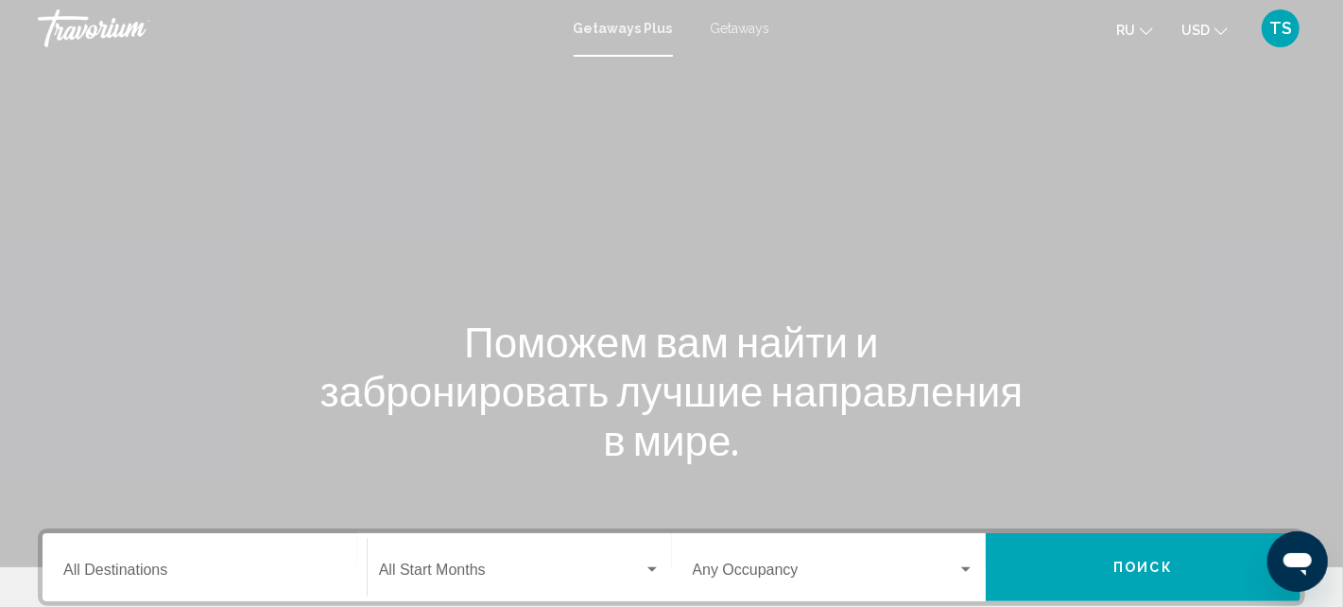
click at [735, 29] on span "Getaways" at bounding box center [741, 28] width 60 height 15
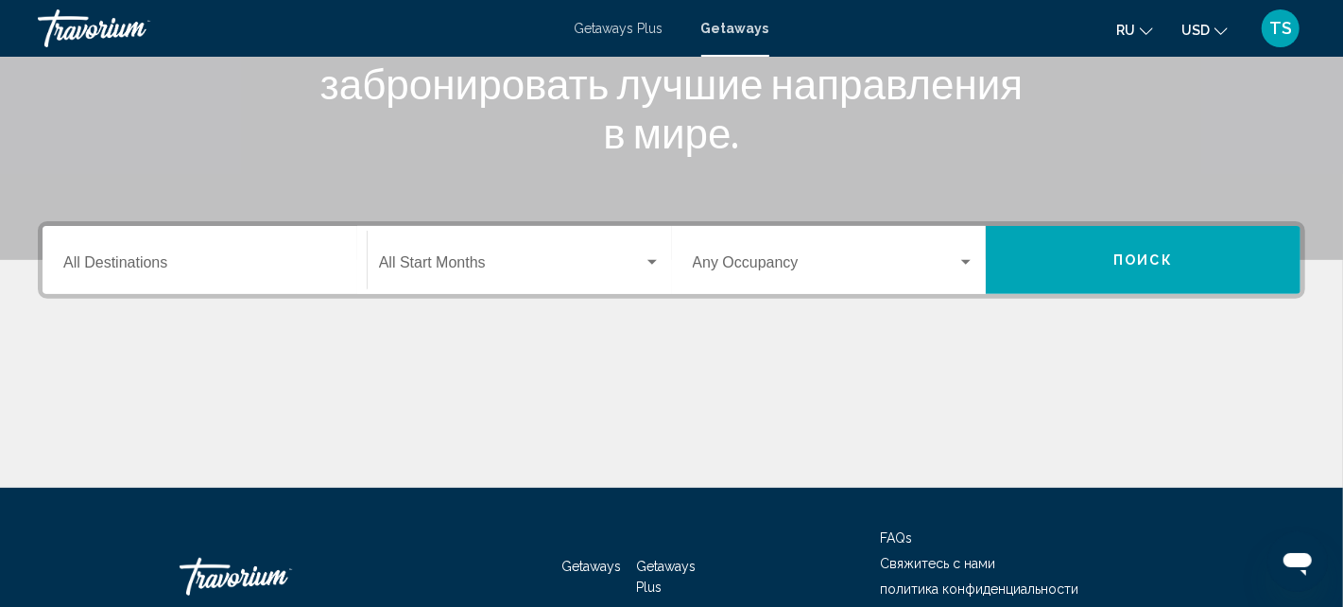
scroll to position [134, 0]
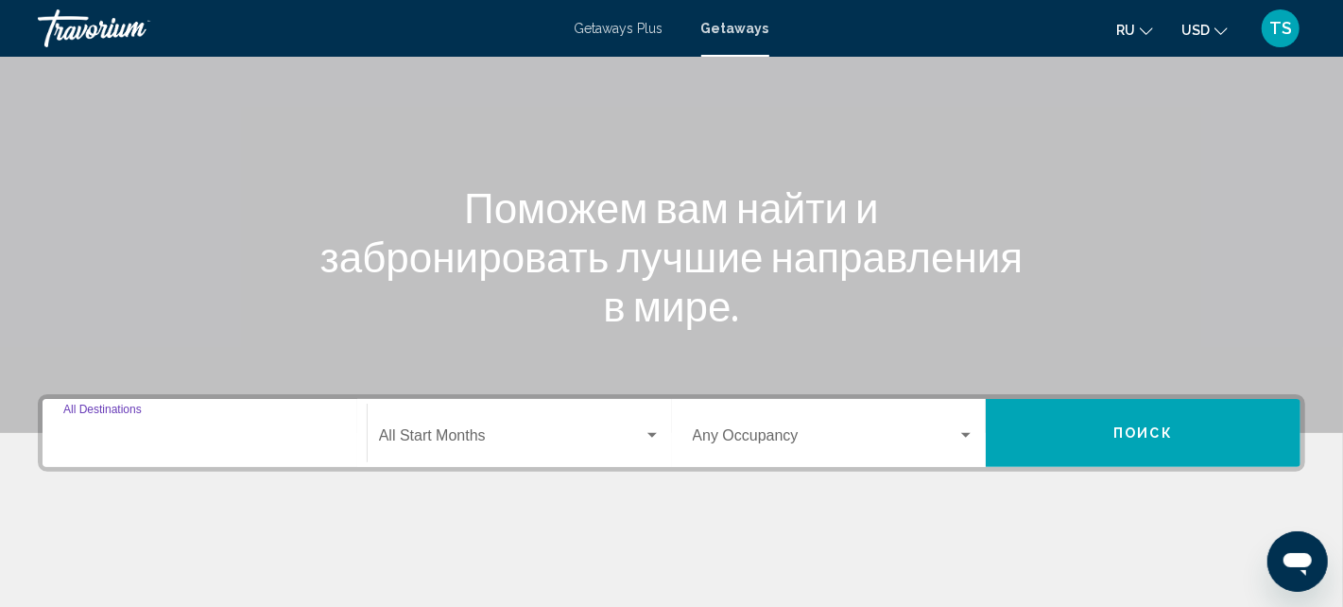
click at [191, 435] on input "Destination All Destinations" at bounding box center [204, 439] width 283 height 17
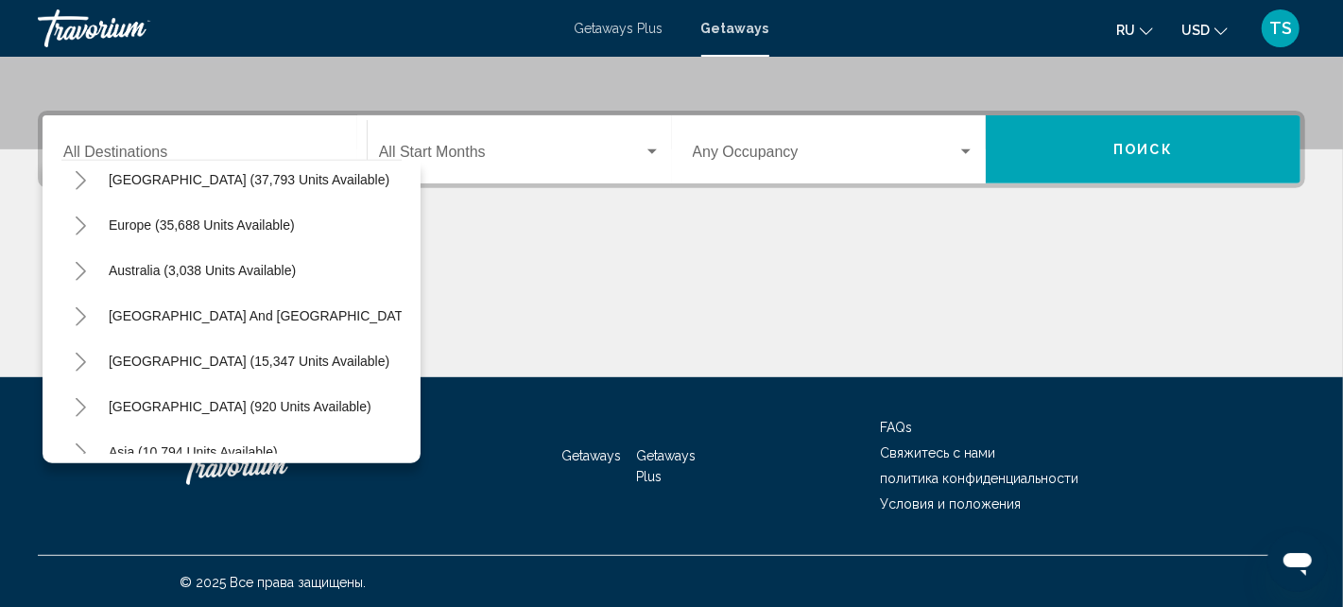
scroll to position [190, 0]
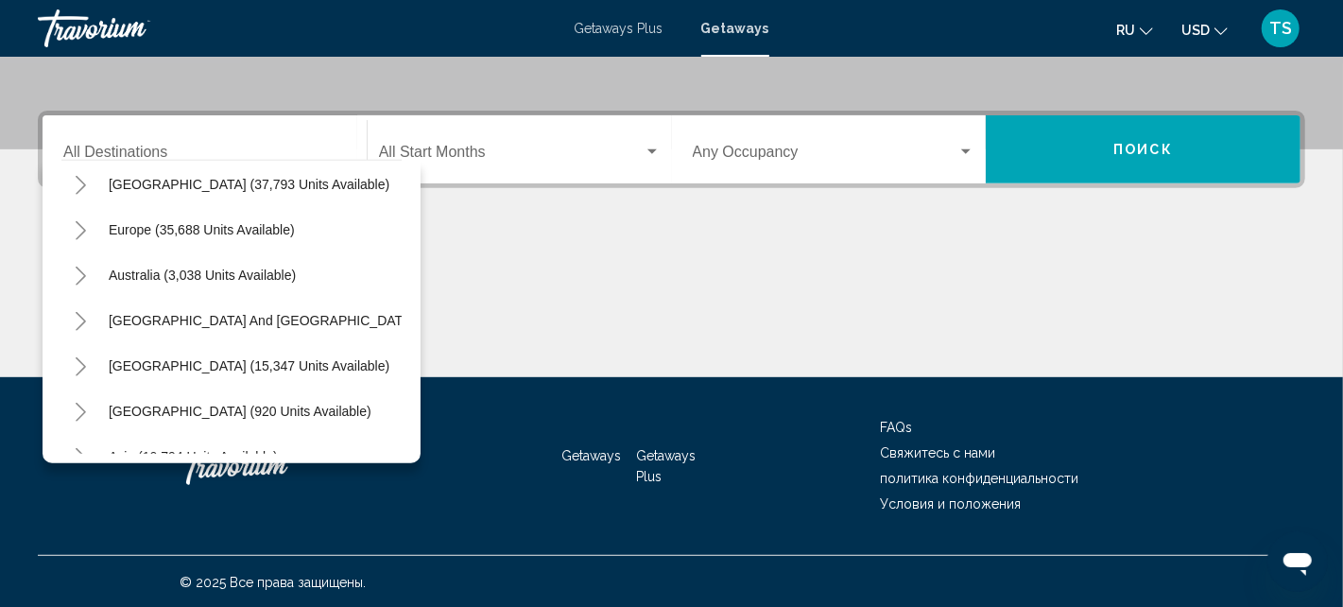
click at [410, 319] on div "All destinations [GEOGRAPHIC_DATA] (643,715 units available) [GEOGRAPHIC_DATA] …" at bounding box center [232, 311] width 378 height 303
click at [189, 228] on span "Europe (35,688 units available)" at bounding box center [202, 229] width 186 height 15
type input "**********"
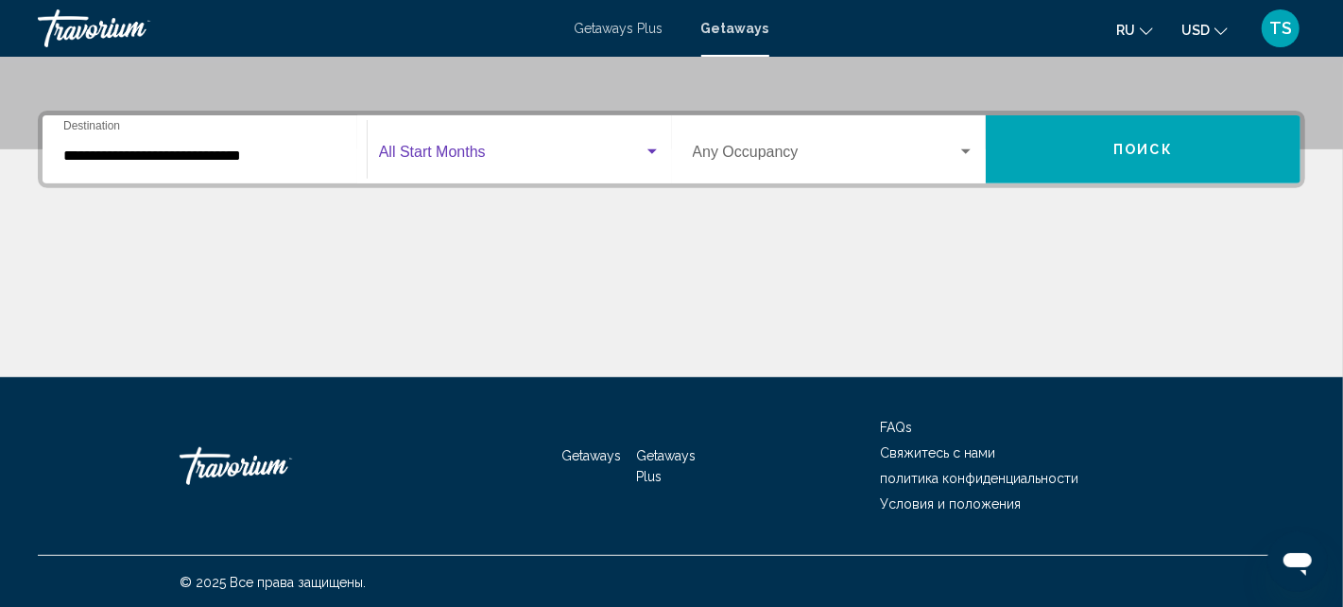
click at [526, 155] on span "Search widget" at bounding box center [511, 155] width 265 height 17
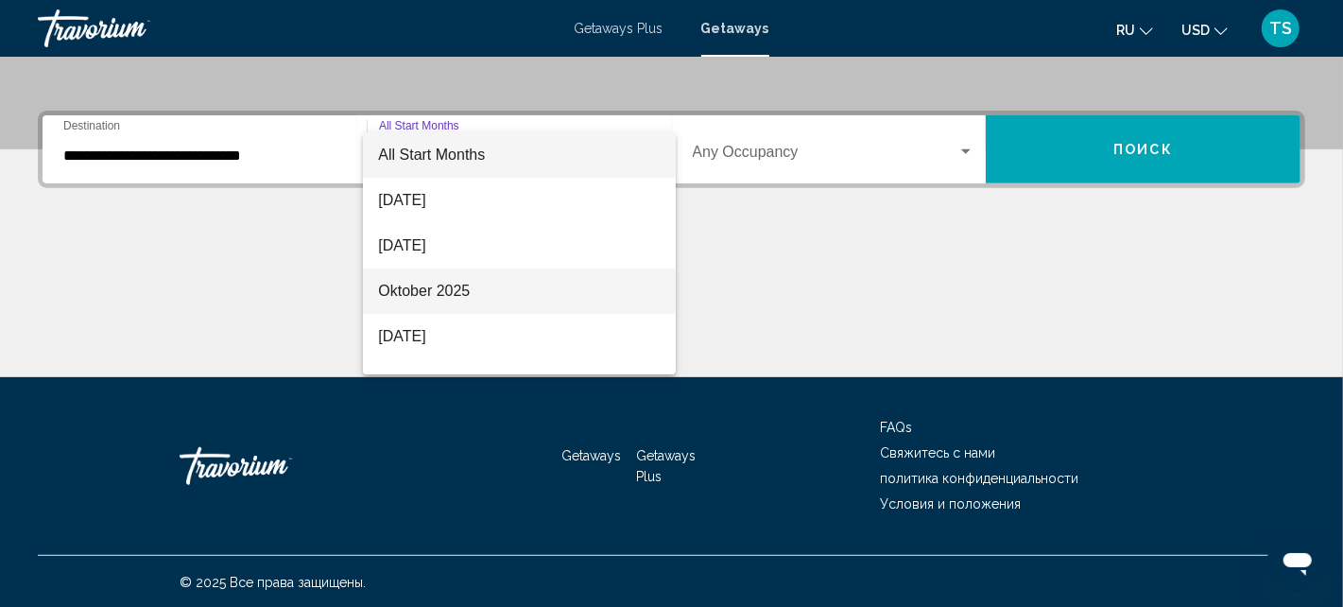
click at [485, 283] on span "Oktober 2025" at bounding box center [519, 290] width 282 height 45
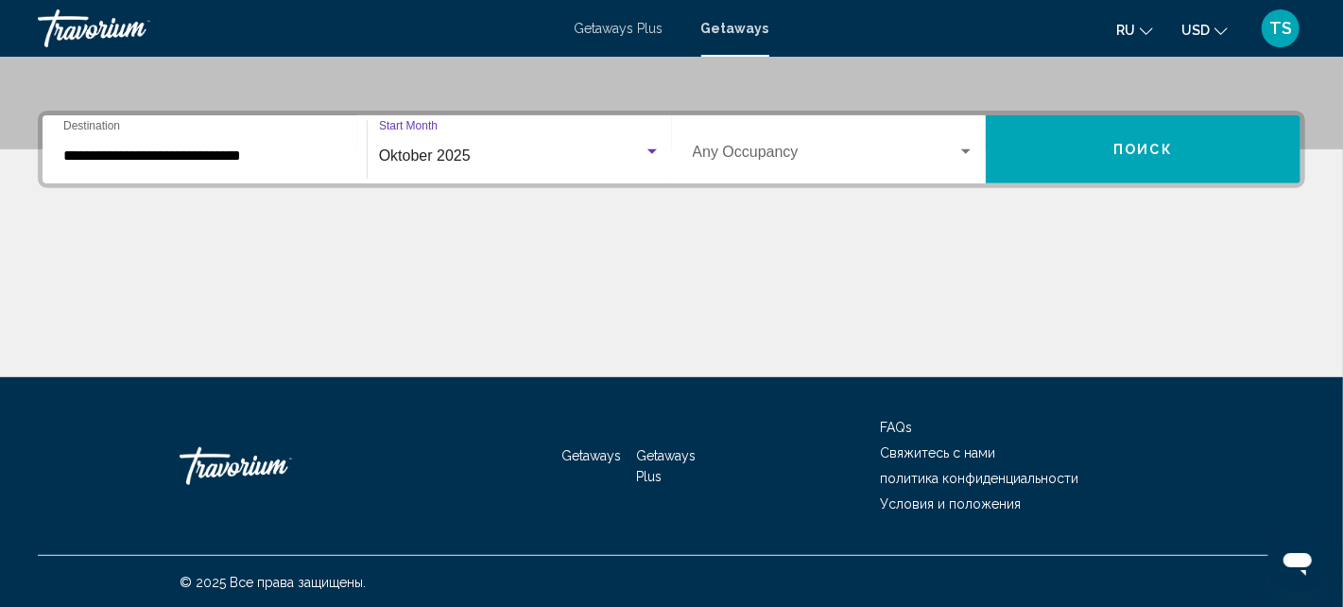
click at [802, 152] on span "Search widget" at bounding box center [826, 155] width 266 height 17
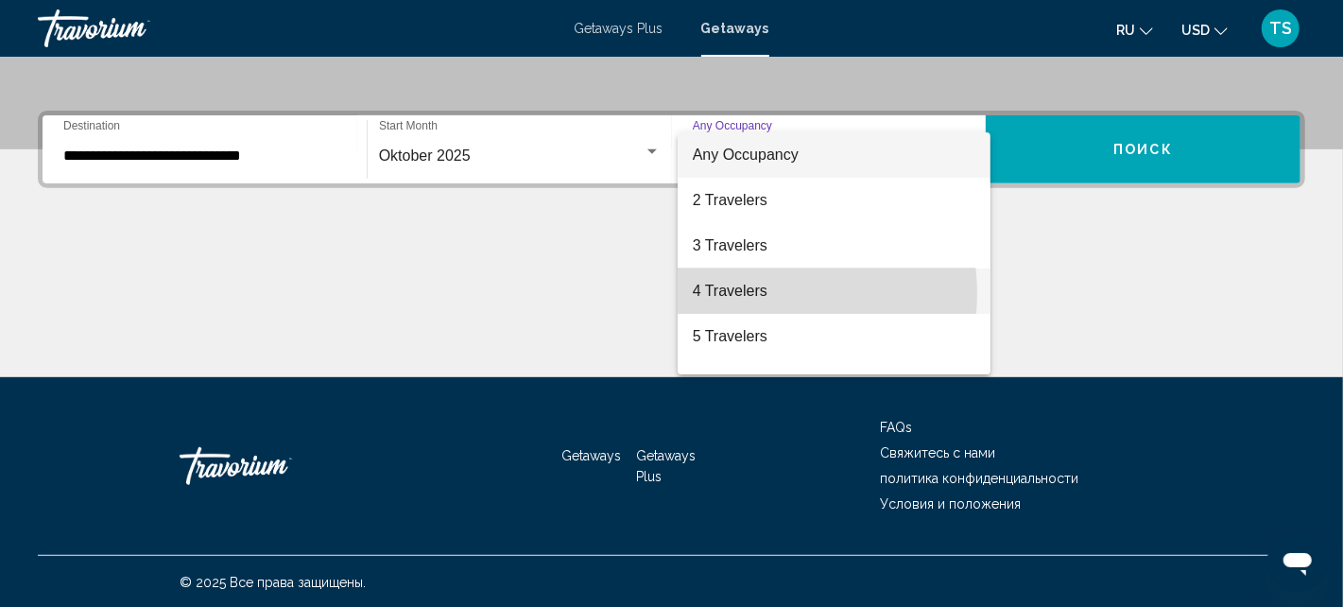
click at [762, 293] on span "4 Travelers" at bounding box center [834, 290] width 283 height 45
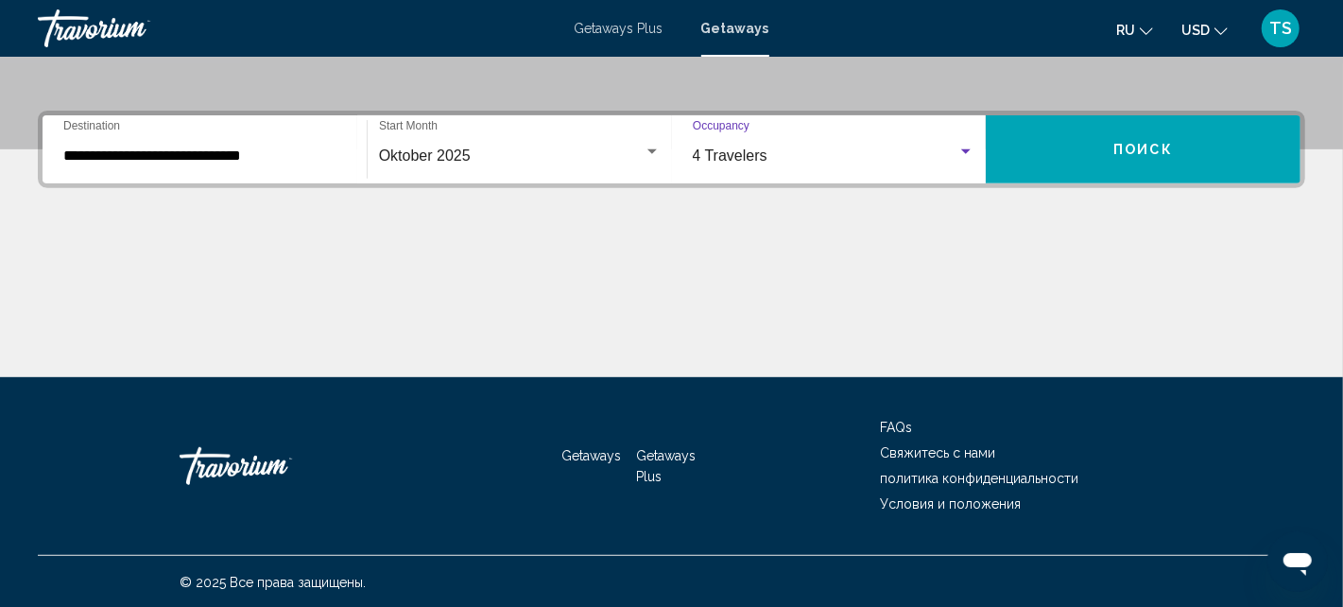
click at [963, 146] on div "Search widget" at bounding box center [965, 152] width 17 height 15
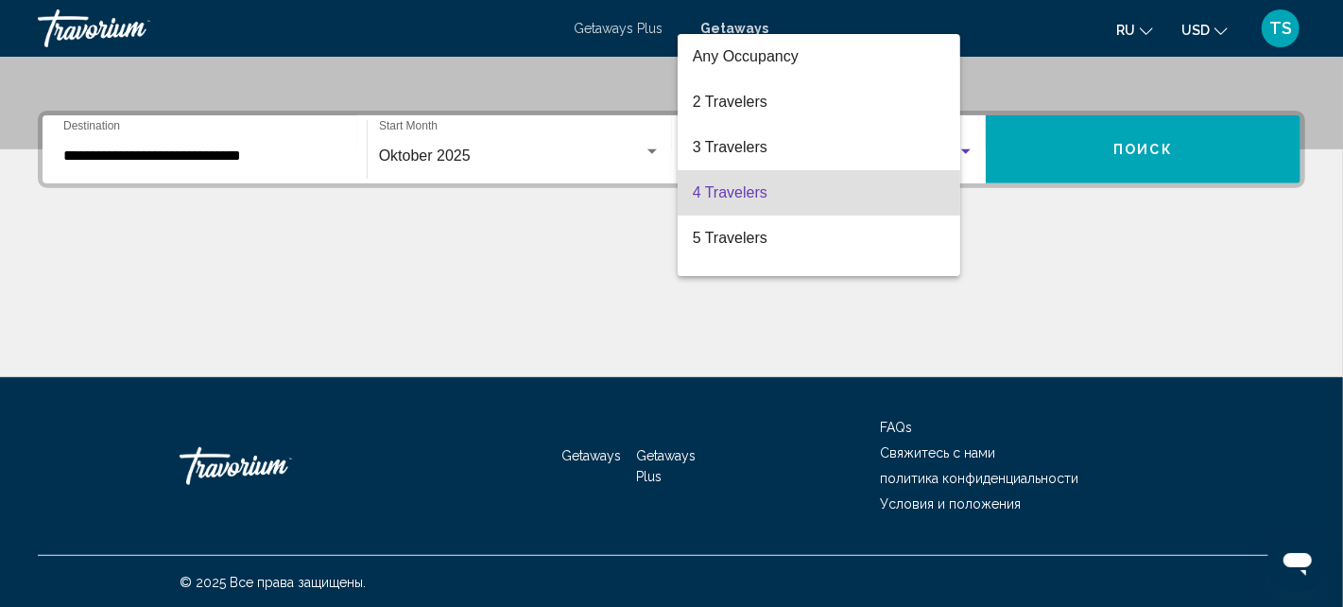
scroll to position [38, 0]
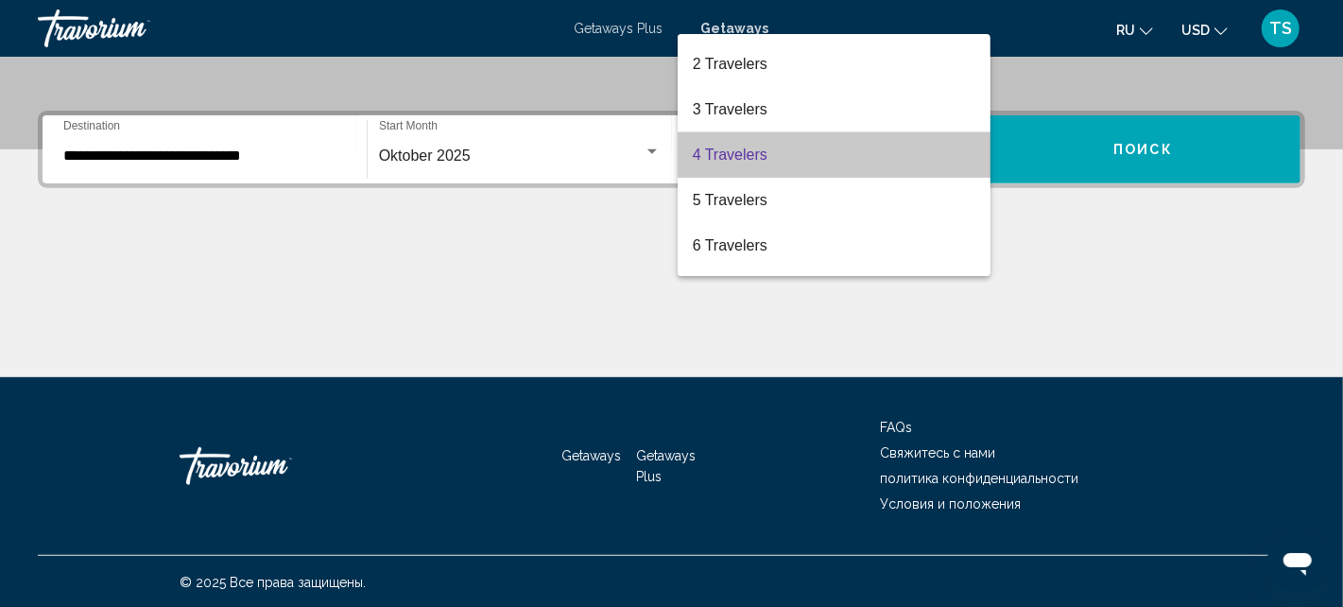
click at [963, 146] on mat-option "4 Travelers" at bounding box center [833, 154] width 313 height 45
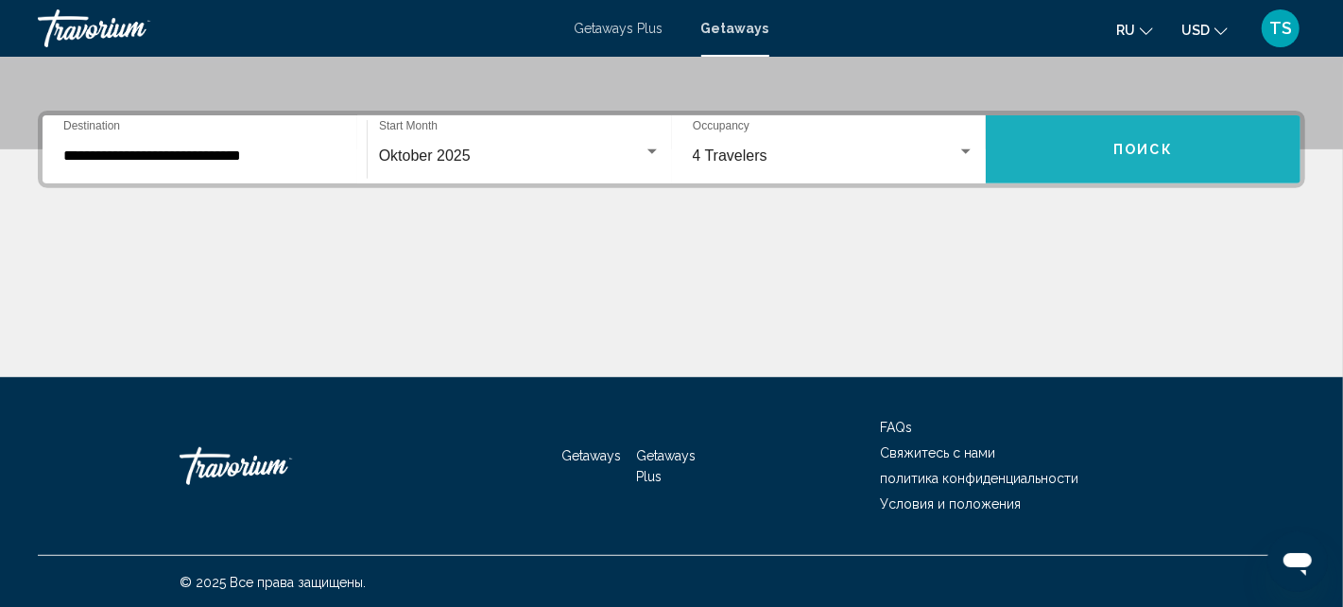
click at [1142, 138] on button "Поиск" at bounding box center [1142, 149] width 315 height 68
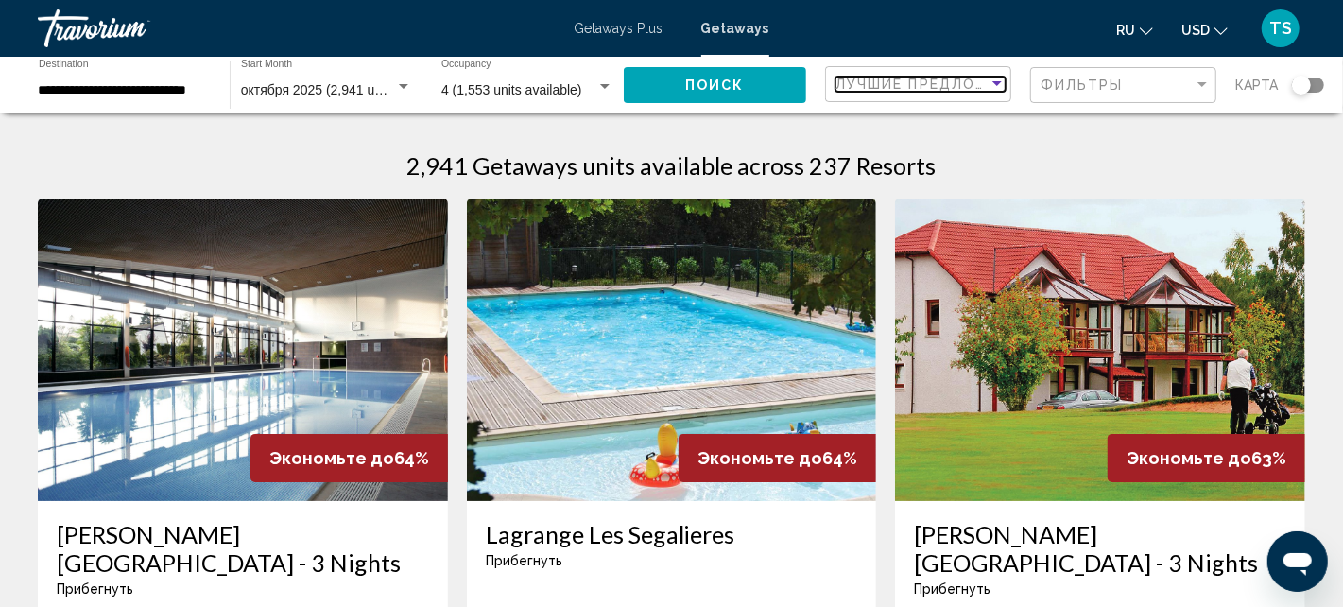
click at [1000, 86] on div "Sort by" at bounding box center [996, 84] width 17 height 15
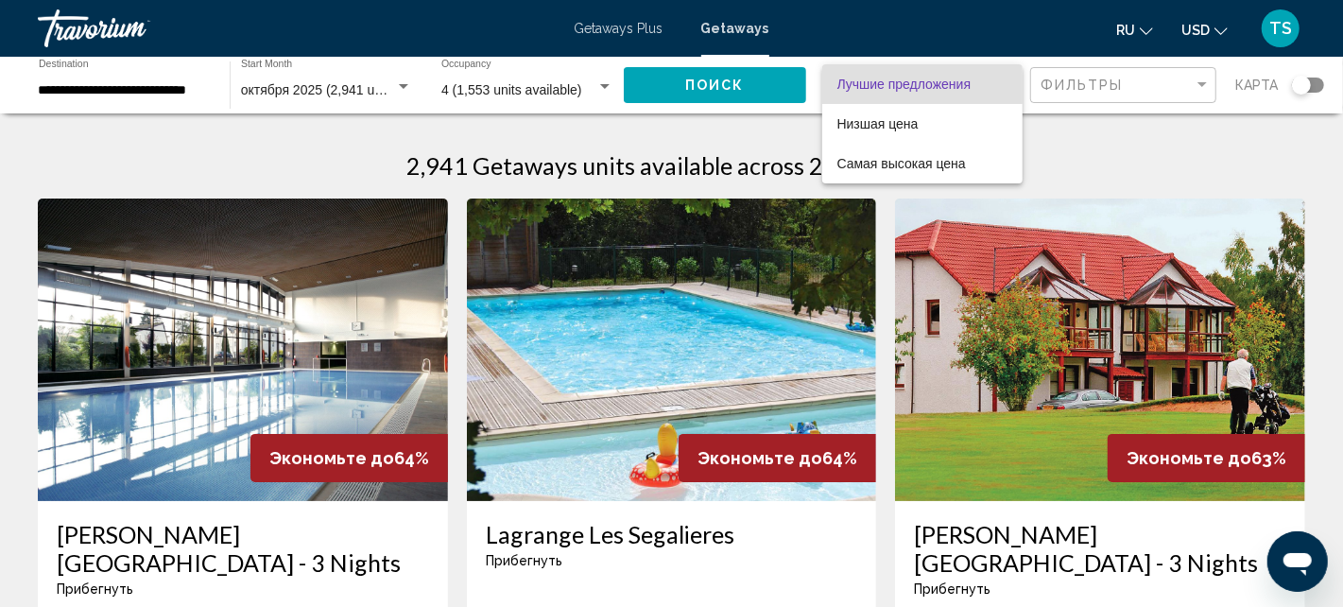
click at [1000, 86] on span "Лучшие предложения" at bounding box center [922, 84] width 170 height 40
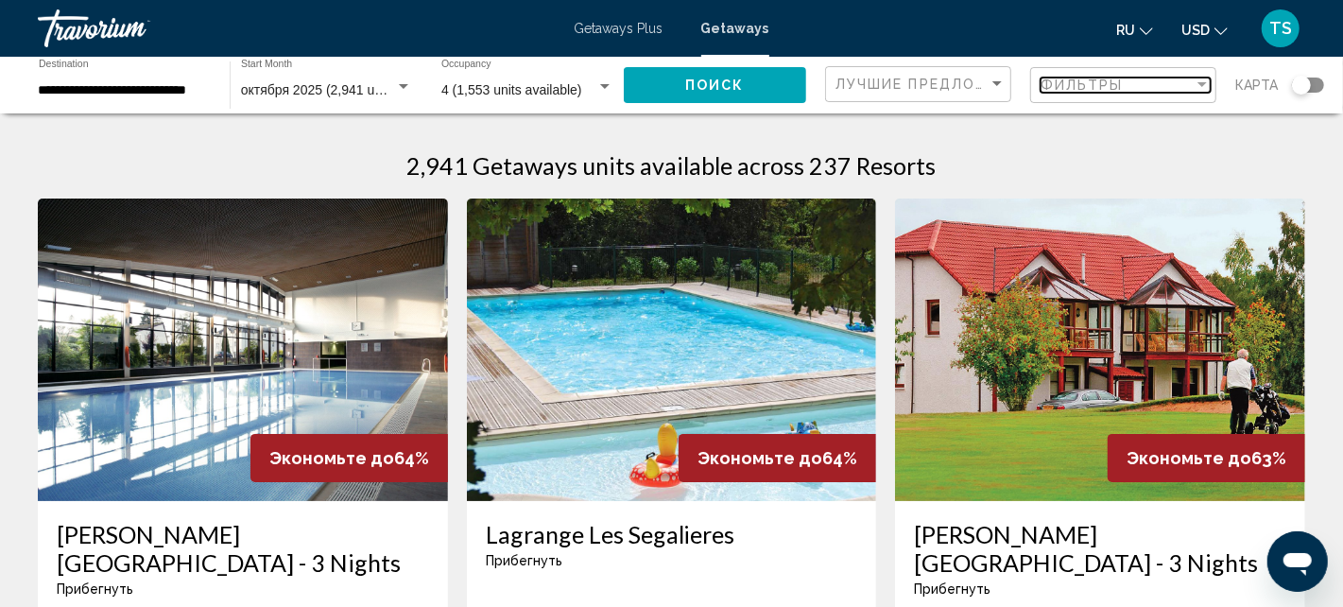
click at [1201, 86] on div "Filter" at bounding box center [1201, 84] width 9 height 5
click at [1199, 85] on div "Filter" at bounding box center [1201, 84] width 9 height 5
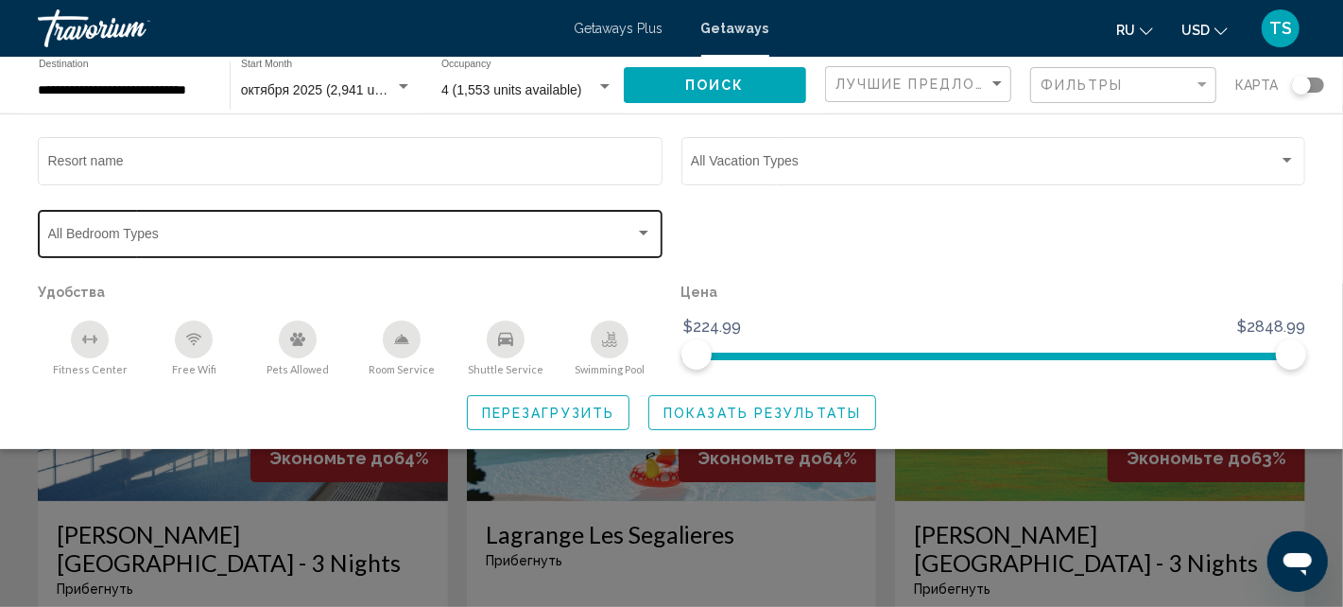
click at [642, 228] on div "Search widget" at bounding box center [643, 233] width 17 height 15
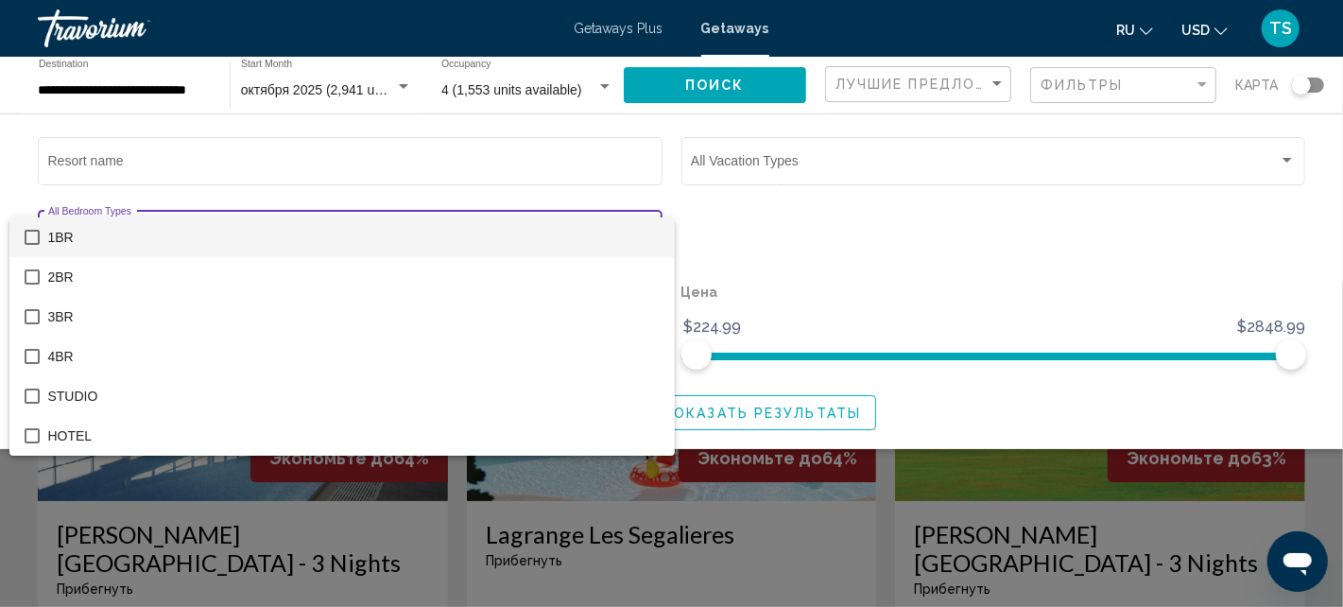
click at [642, 227] on span "1BR" at bounding box center [353, 237] width 612 height 40
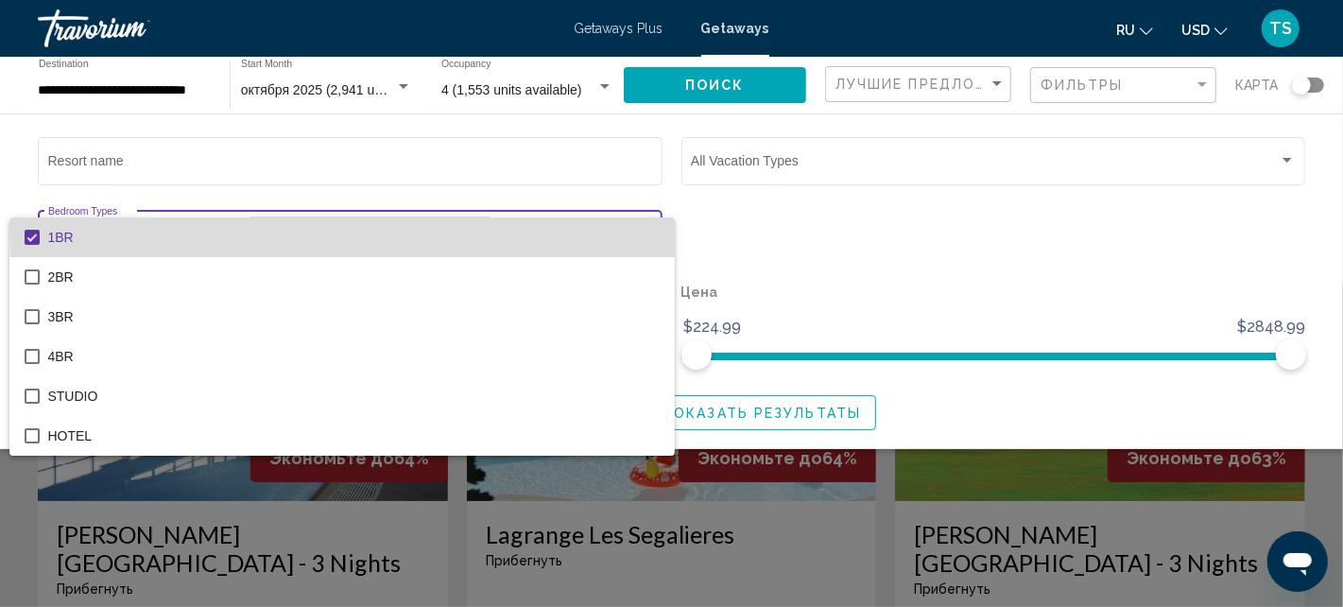
click at [642, 227] on span "1BR" at bounding box center [353, 237] width 612 height 40
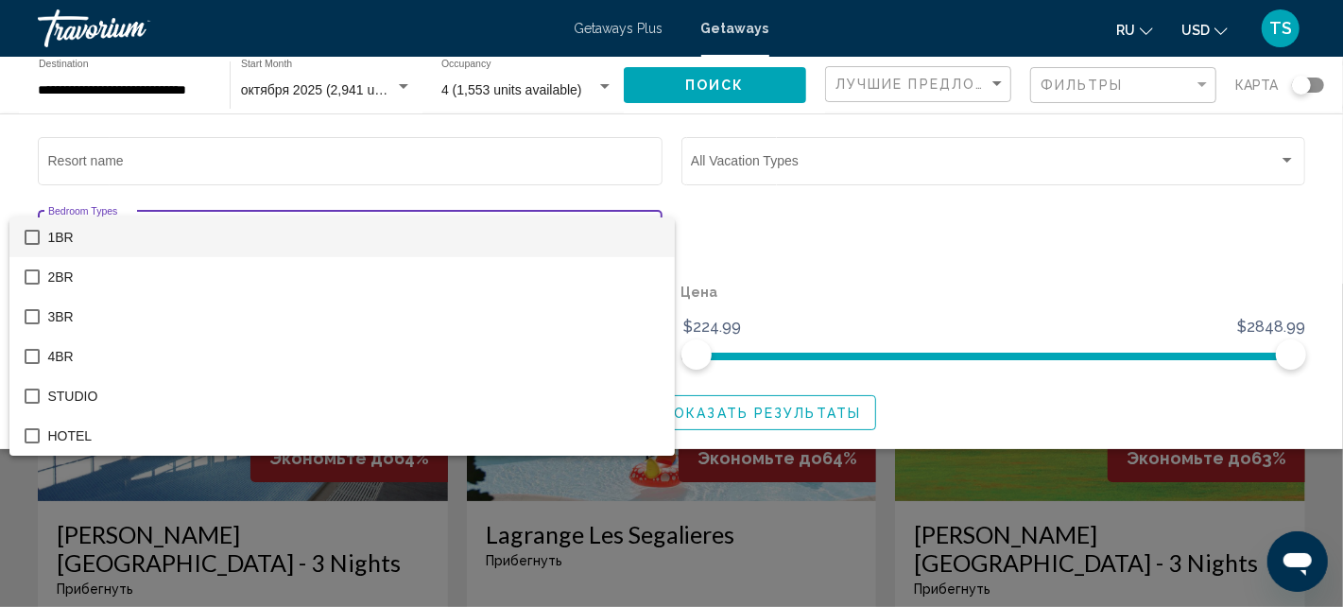
click at [784, 231] on div at bounding box center [671, 303] width 1343 height 607
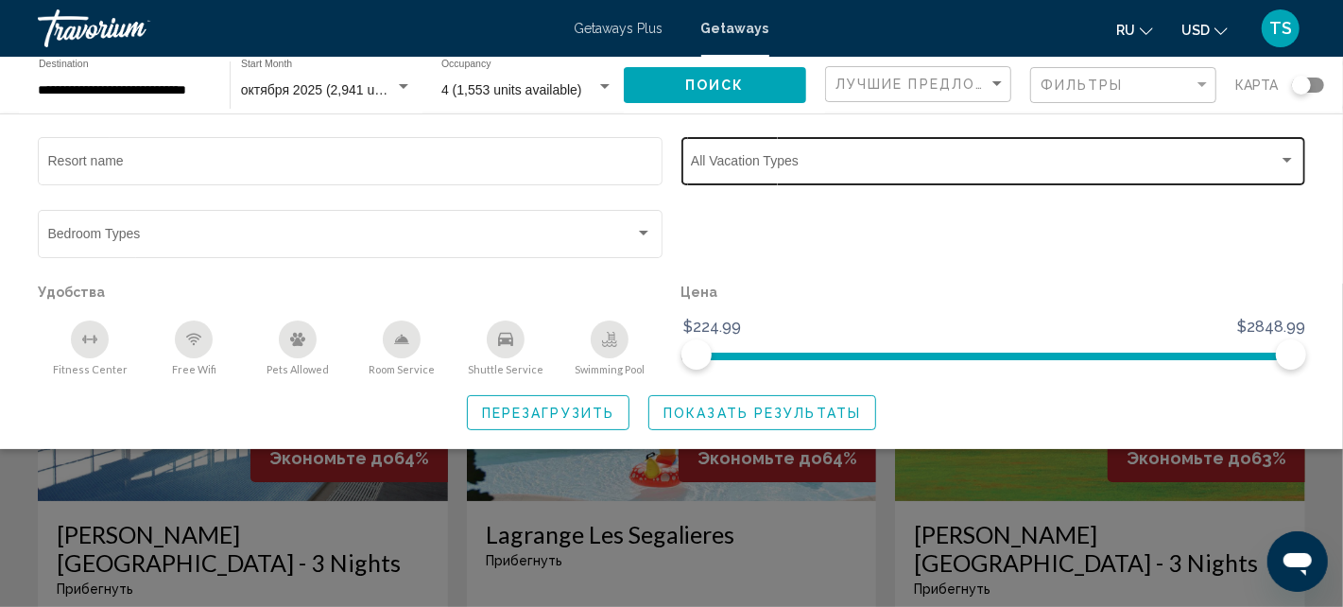
click at [1284, 163] on div "Search widget" at bounding box center [1286, 160] width 17 height 15
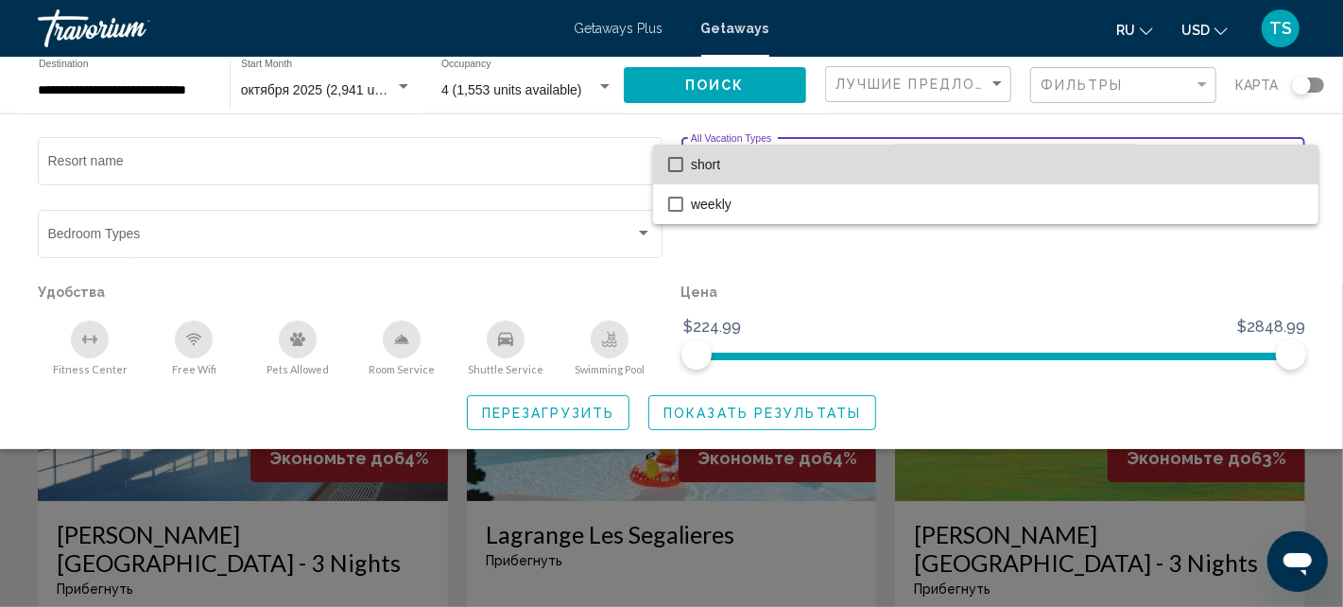
click at [1284, 163] on span "short" at bounding box center [997, 165] width 612 height 40
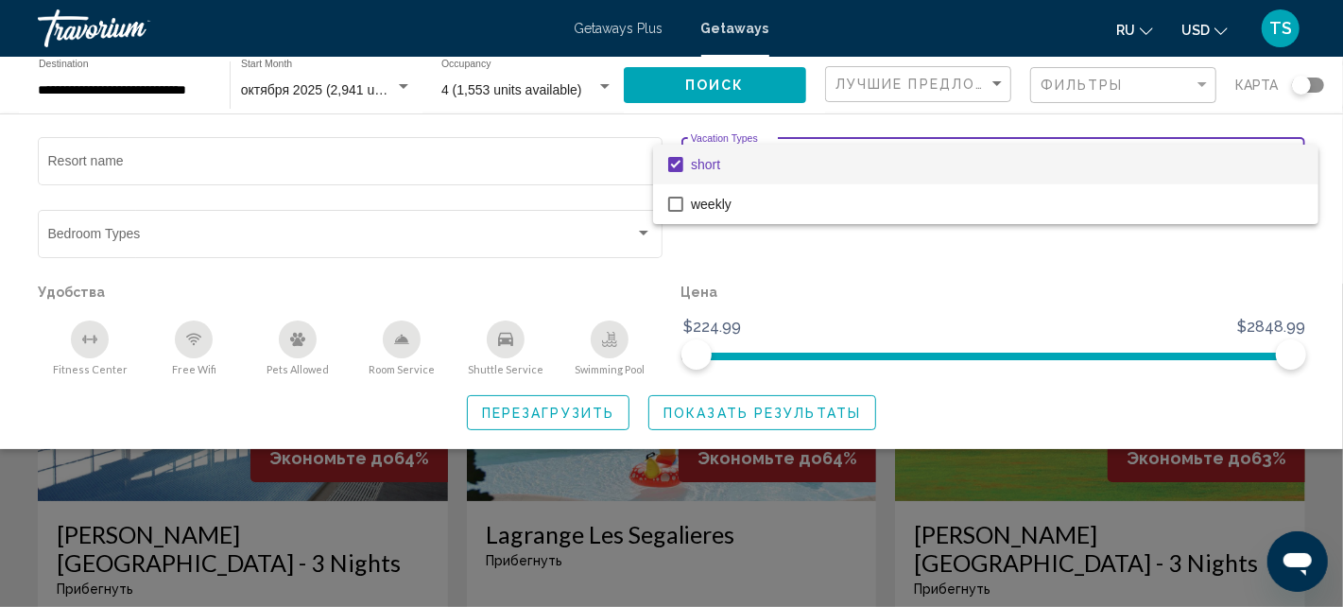
click at [1284, 163] on span "short" at bounding box center [997, 165] width 612 height 40
click at [829, 287] on div at bounding box center [671, 303] width 1343 height 607
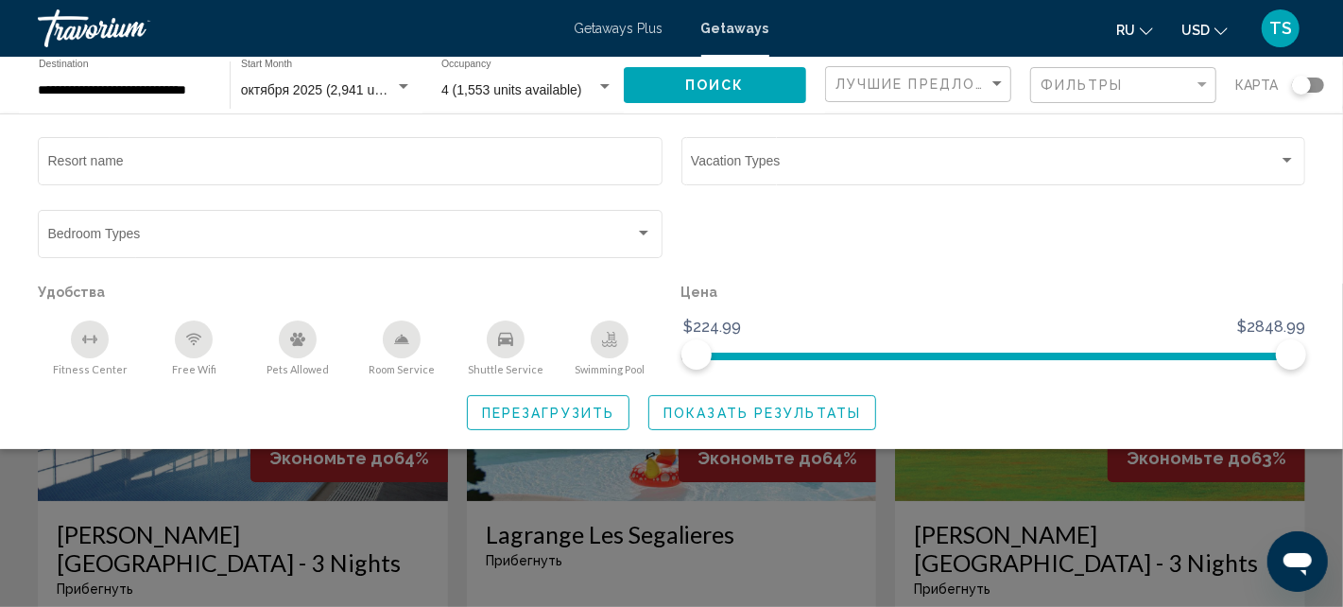
click at [1310, 84] on div "Search widget" at bounding box center [1301, 85] width 19 height 19
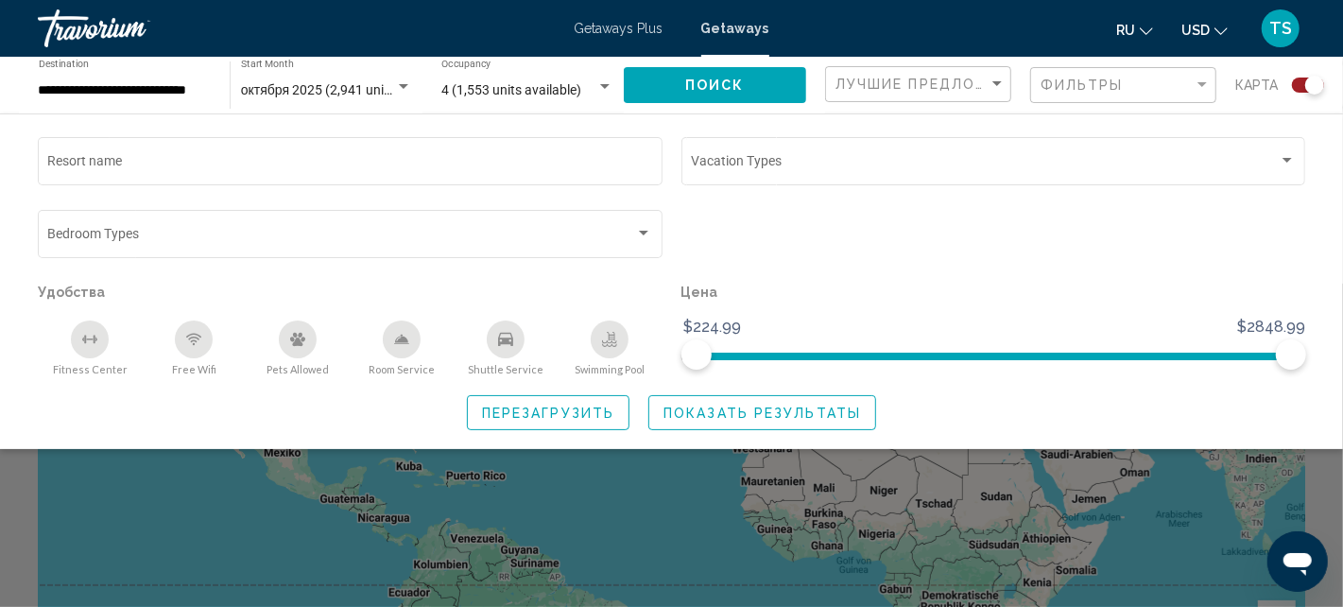
click at [829, 410] on span "Показать результаты" at bounding box center [761, 412] width 197 height 15
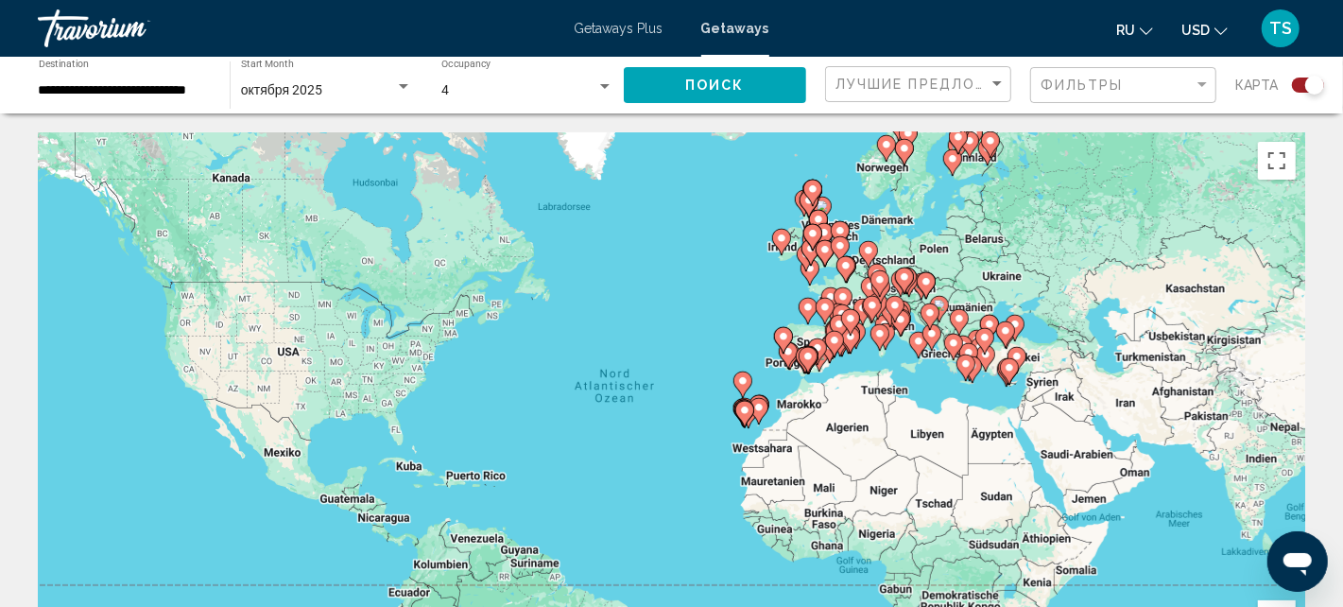
click at [917, 295] on gmp-advanced-marker "Main content" at bounding box center [926, 285] width 19 height 28
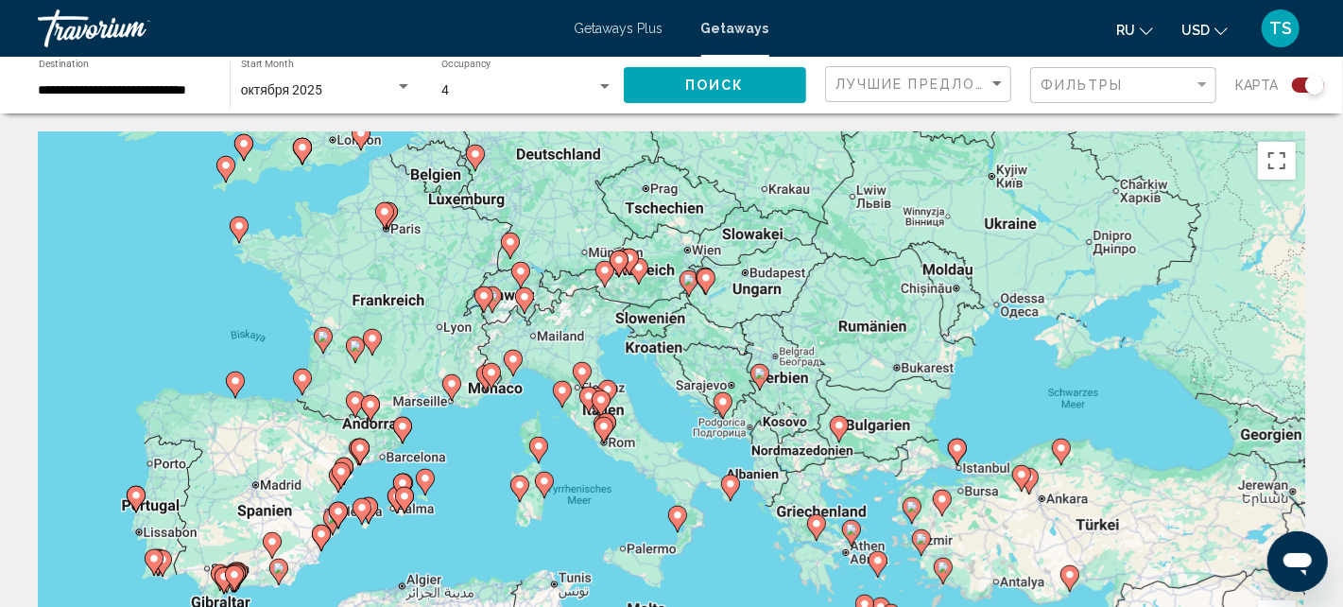
drag, startPoint x: 705, startPoint y: 417, endPoint x: 739, endPoint y: 288, distance: 132.9
click at [739, 288] on div "Um den Modus zum Ziehen mit der Tastatur zu aktivieren, drückst du Alt + Eingab…" at bounding box center [671, 415] width 1267 height 567
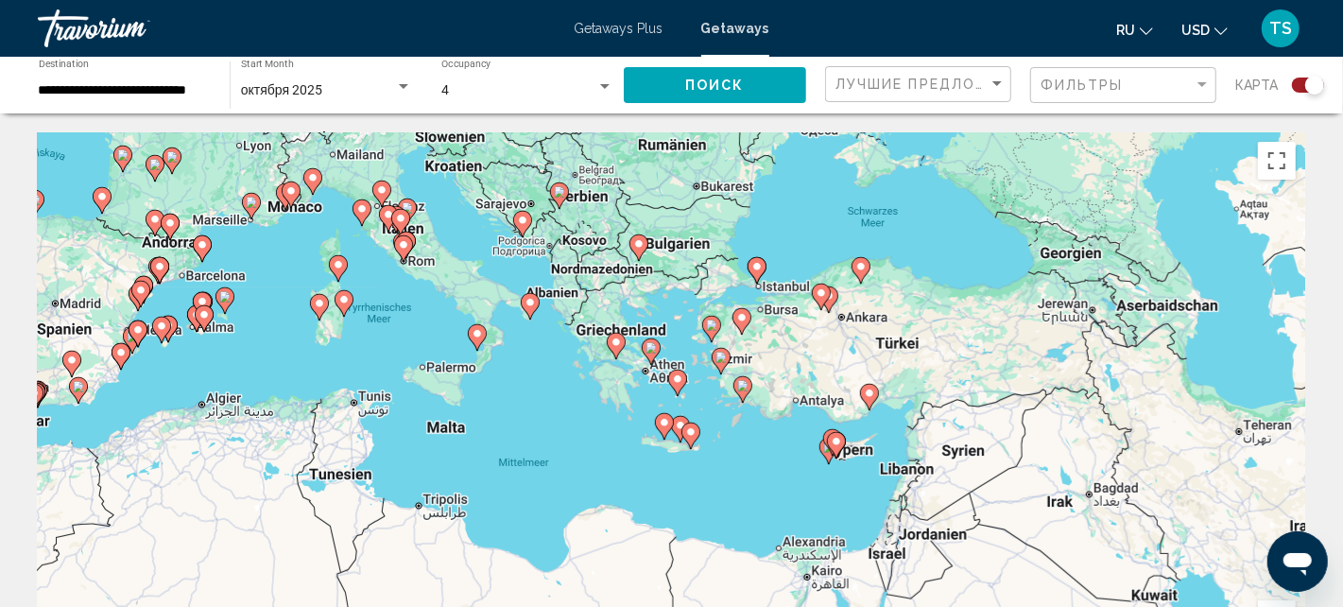
drag, startPoint x: 890, startPoint y: 449, endPoint x: 687, endPoint y: 268, distance: 271.7
click at [687, 268] on div "Um den Modus zum Ziehen mit der Tastatur zu aktivieren, drückst du Alt + Eingab…" at bounding box center [671, 415] width 1267 height 567
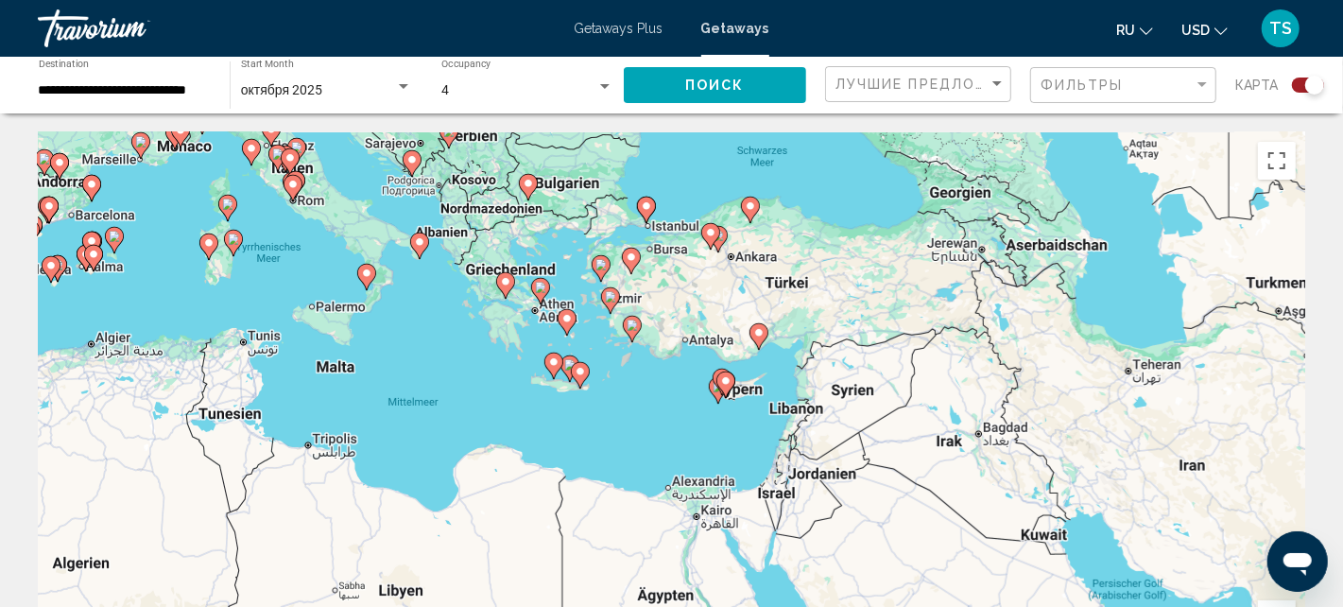
drag, startPoint x: 849, startPoint y: 405, endPoint x: 737, endPoint y: 344, distance: 128.1
click at [737, 344] on div "Um den Modus zum Ziehen mit der Tastatur zu aktivieren, drückst du Alt + Eingab…" at bounding box center [671, 415] width 1267 height 567
click at [753, 334] on image "Main content" at bounding box center [757, 331] width 11 height 11
type input "**********"
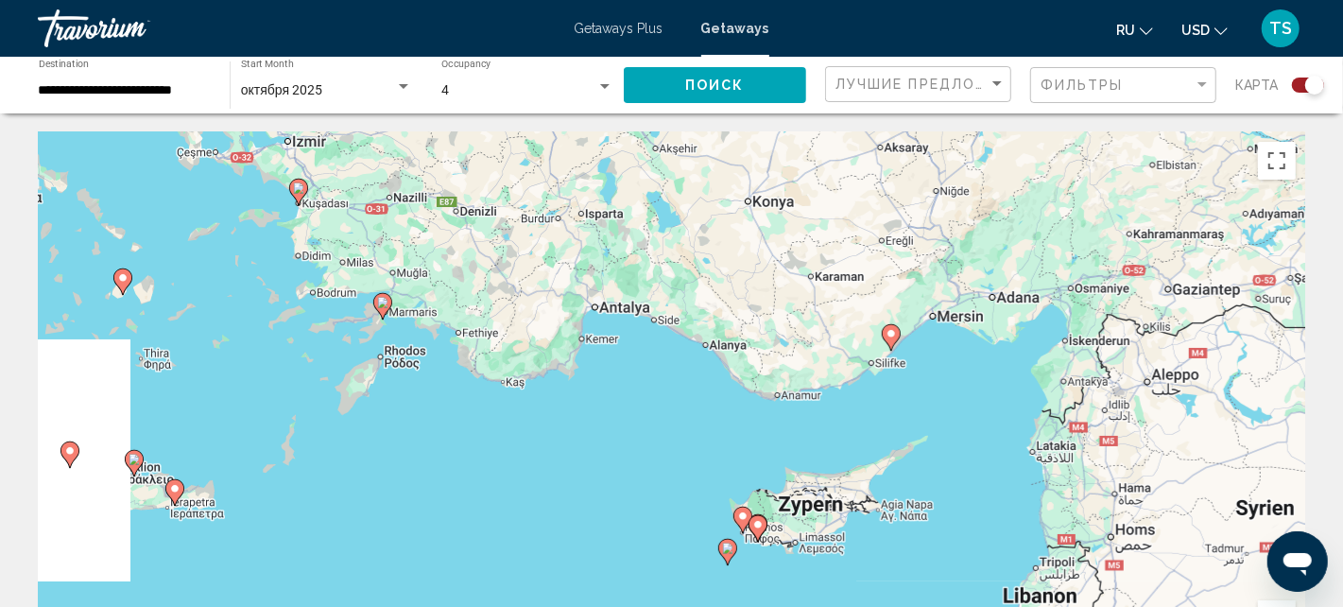
drag, startPoint x: 547, startPoint y: 412, endPoint x: 769, endPoint y: 345, distance: 232.0
click at [769, 345] on div "Um den Modus zum Ziehen mit der Tastatur zu aktivieren, drückst du Alt + Eingab…" at bounding box center [671, 415] width 1267 height 567
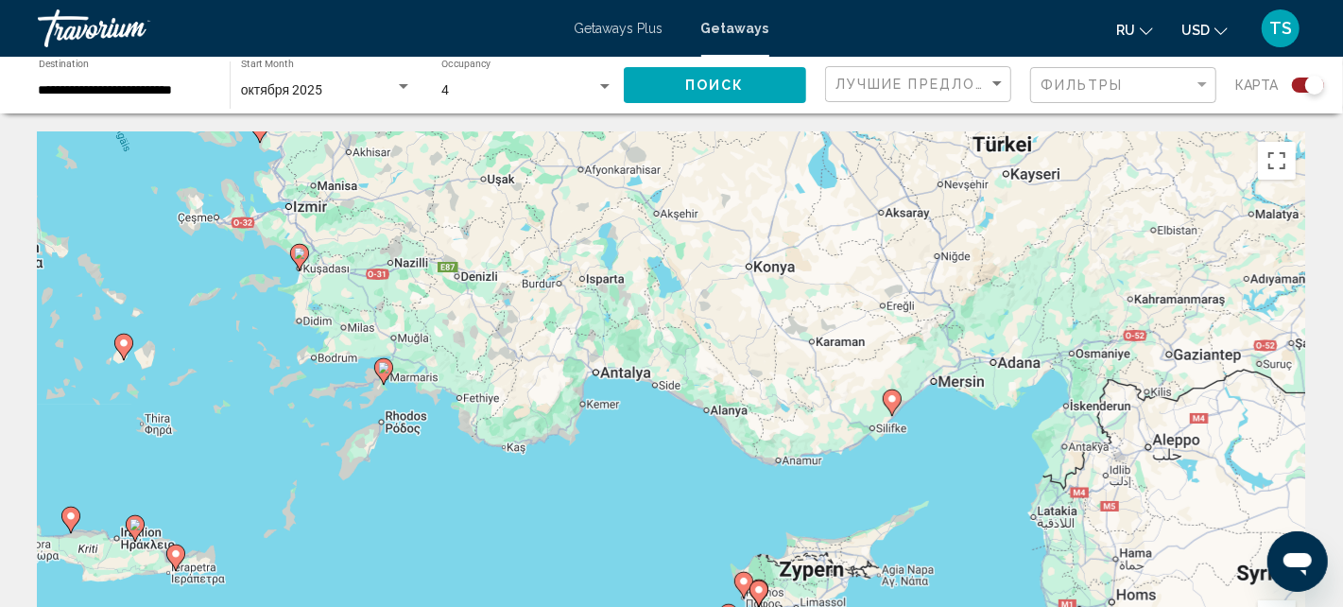
drag, startPoint x: 233, startPoint y: 297, endPoint x: 236, endPoint y: 349, distance: 52.0
click at [236, 349] on div "Um den Modus zum Ziehen mit der Tastatur zu aktivieren, drückst du Alt + Eingab…" at bounding box center [671, 415] width 1267 height 567
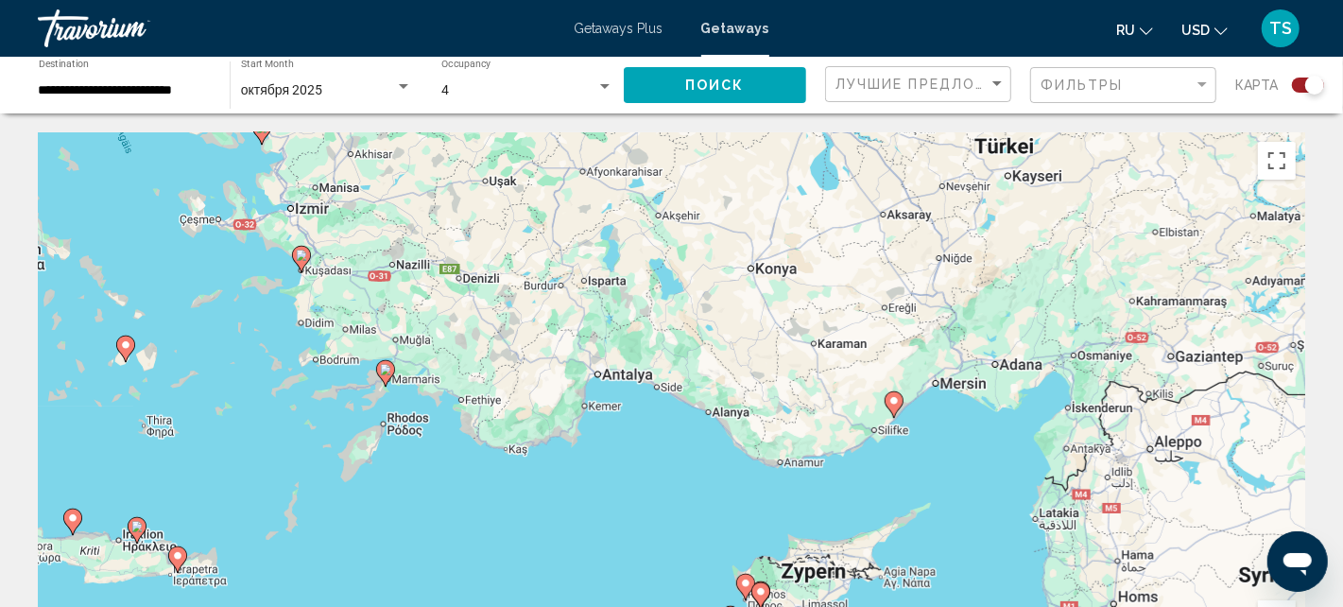
click at [301, 260] on image "Main content" at bounding box center [301, 254] width 11 height 11
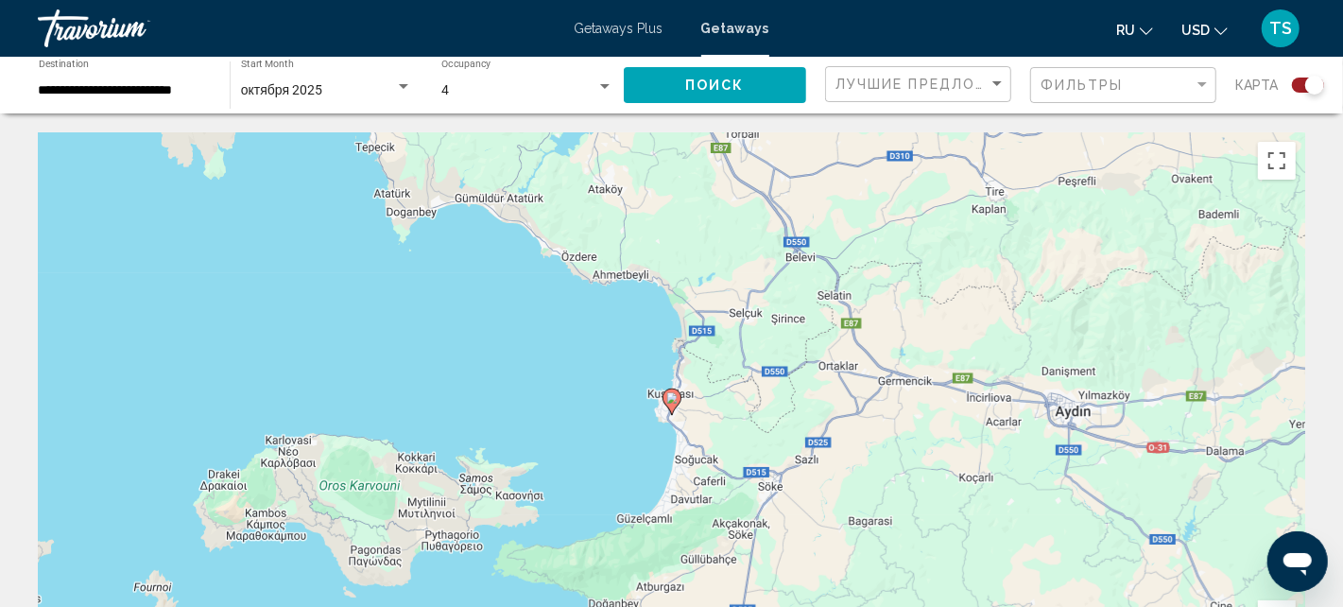
click at [671, 403] on image "Main content" at bounding box center [671, 397] width 11 height 11
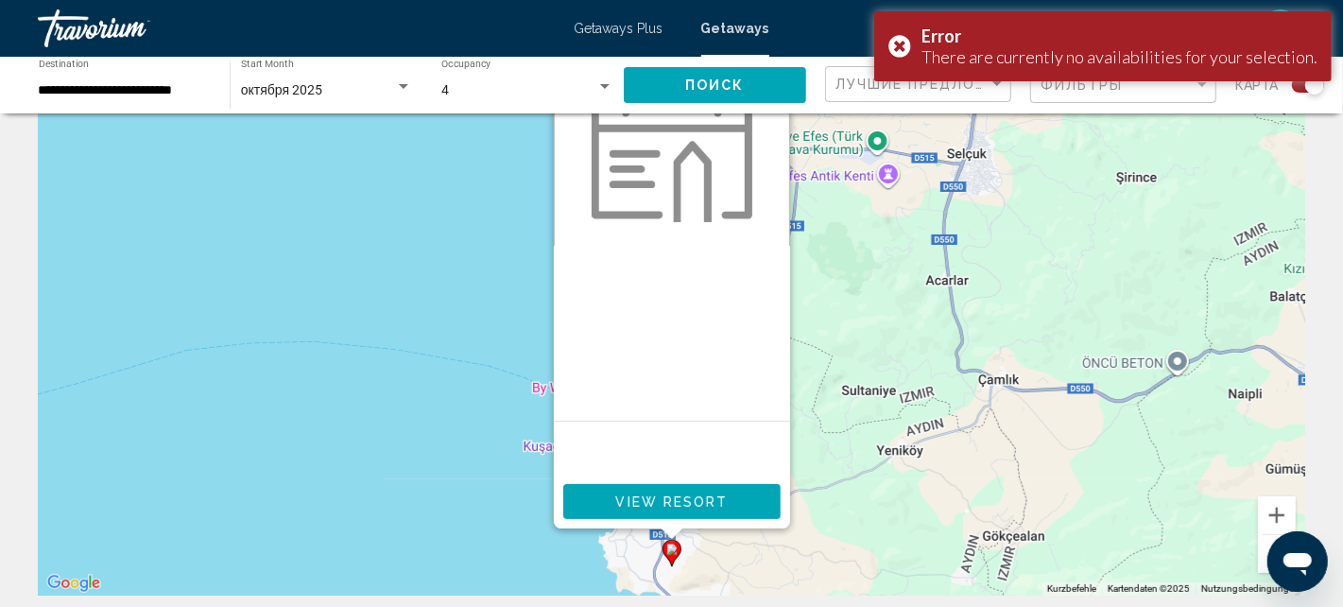
scroll to position [189, 0]
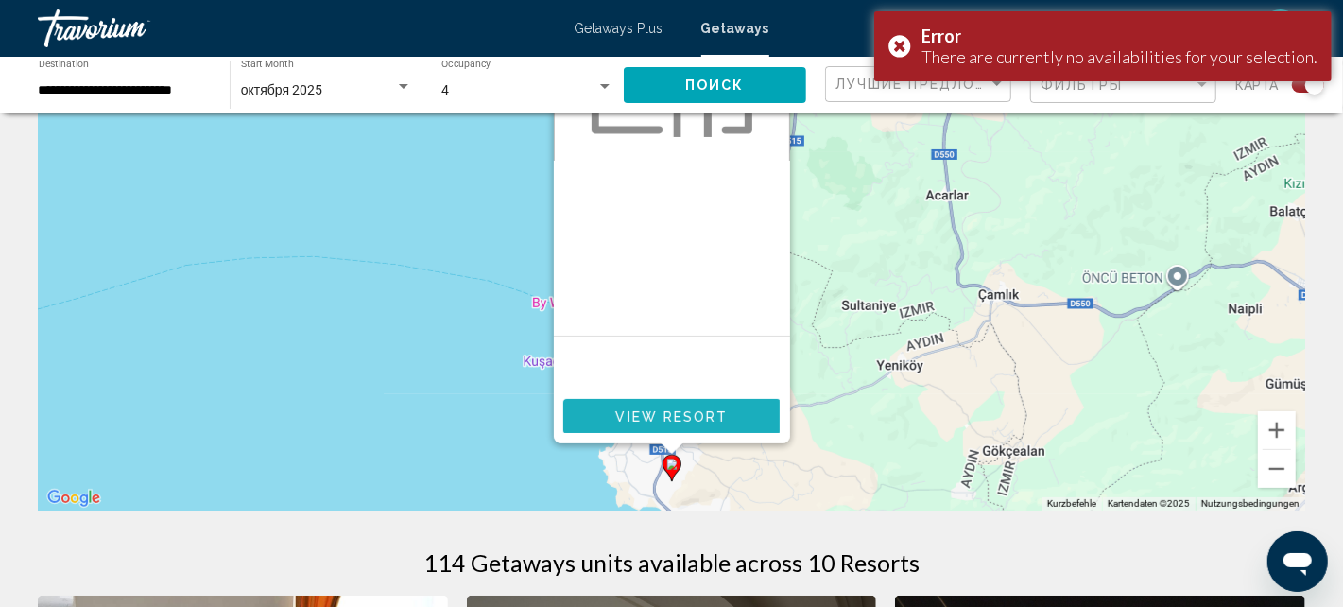
click at [733, 417] on button "View Resort" at bounding box center [671, 416] width 217 height 35
click at [0, 0] on div at bounding box center [0, 0] width 0 height 0
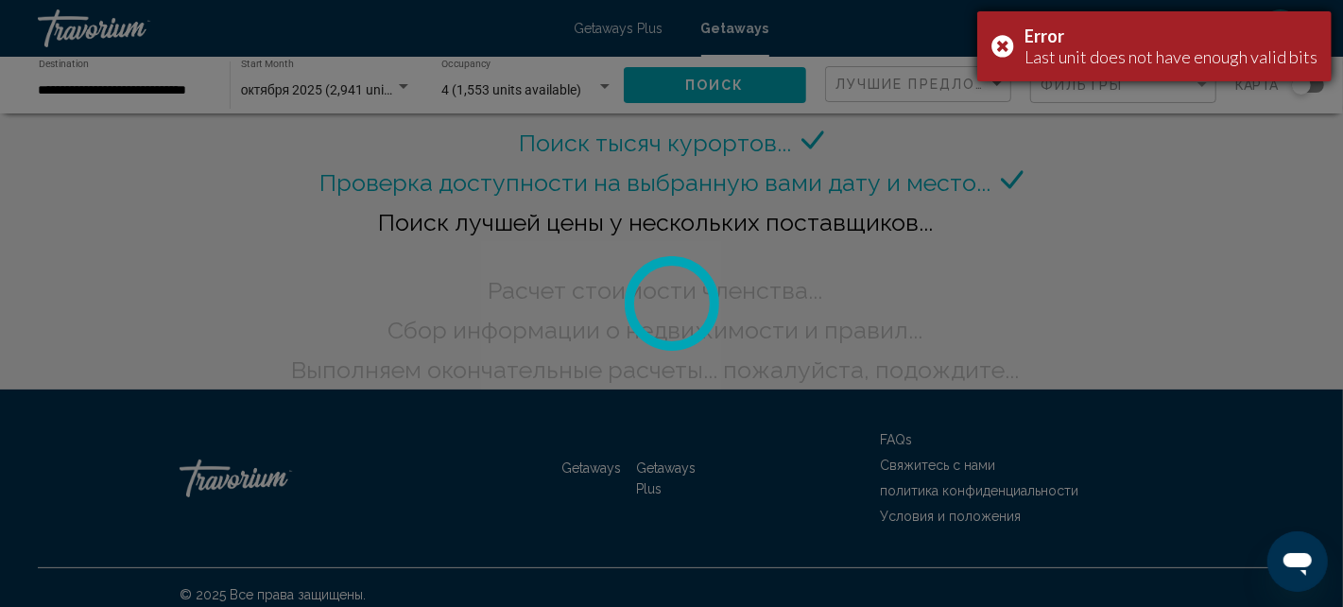
click at [1002, 42] on div "Error Last unit does not have enough valid bits" at bounding box center [1154, 46] width 354 height 70
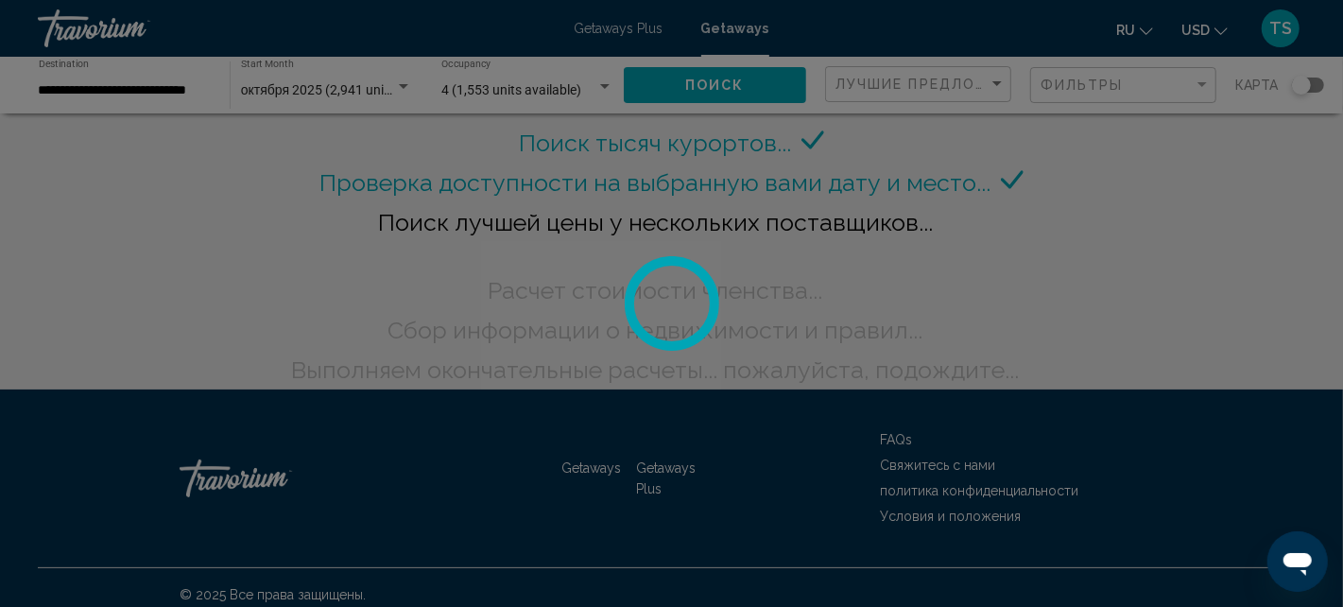
click at [1002, 42] on div "Error Last unit does not have enough valid bits" at bounding box center [1154, 46] width 354 height 70
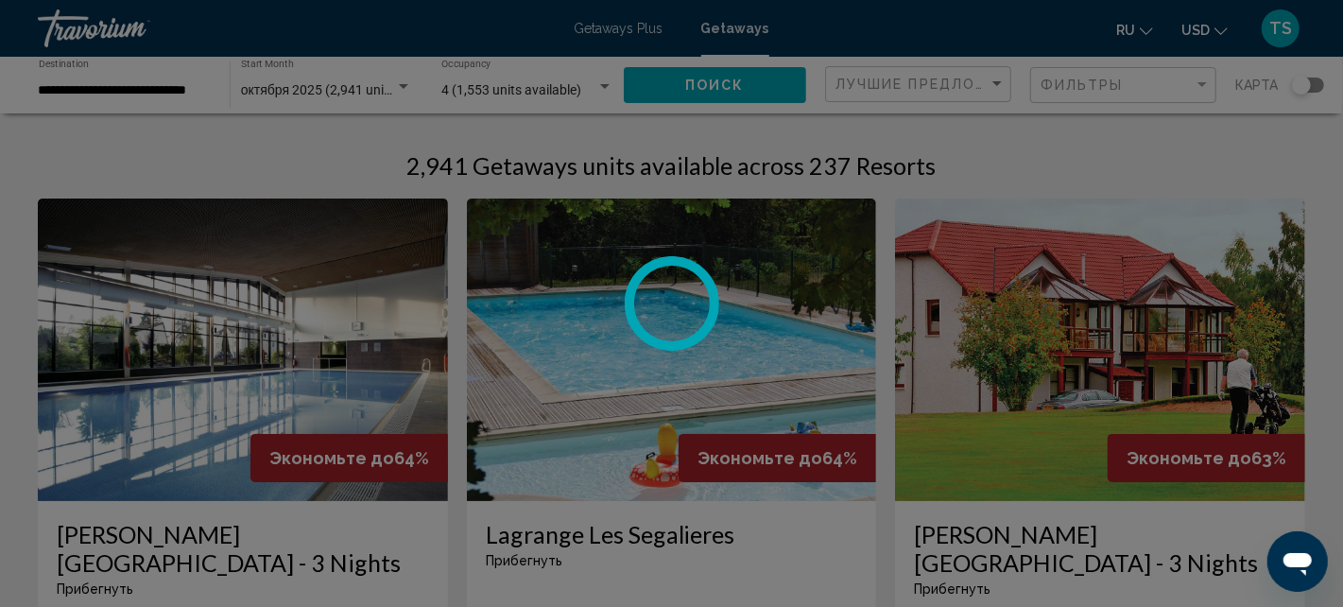
click at [1315, 79] on div at bounding box center [671, 303] width 1343 height 607
